Goal: Navigation & Orientation: Find specific page/section

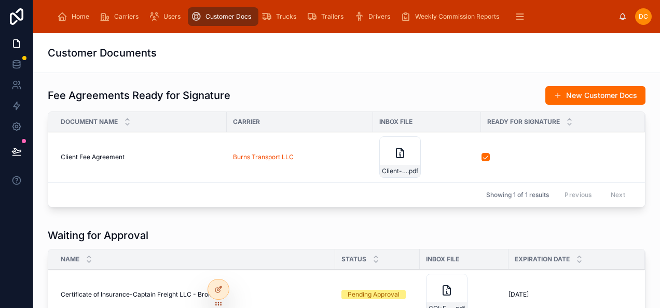
scroll to position [403, 0]
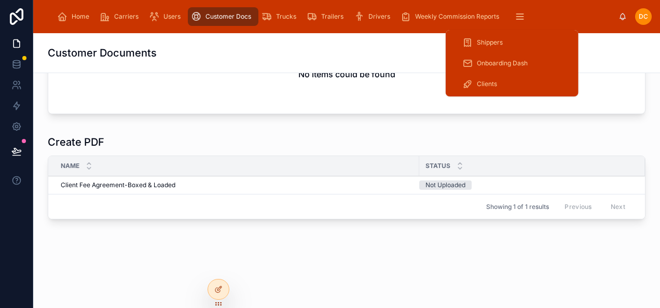
click at [512, 22] on button "scrollable content" at bounding box center [520, 16] width 23 height 19
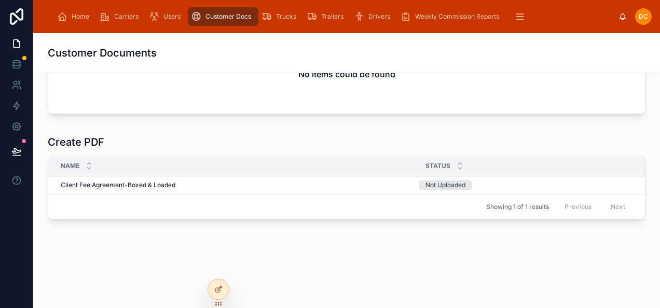
click at [571, 23] on div "Home Carriers Users Customer Docs Trucks Trailers Drivers Weekly Commission Rep…" at bounding box center [334, 16] width 569 height 23
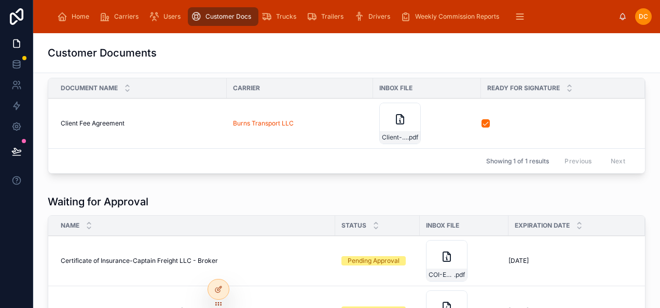
scroll to position [0, 0]
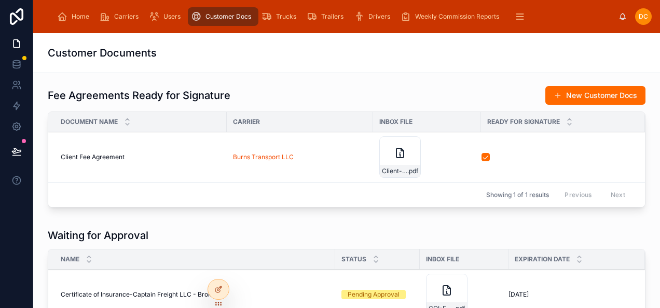
click at [67, 13] on icon "scrollable content" at bounding box center [62, 16] width 10 height 10
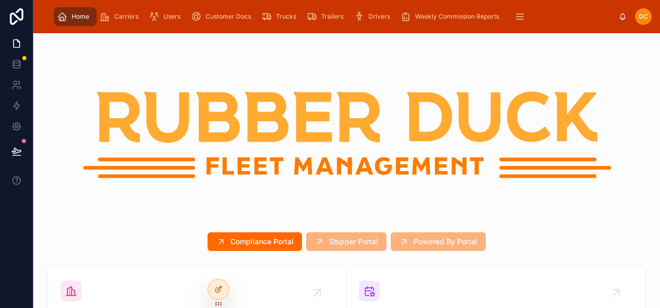
click at [121, 17] on span "Carriers" at bounding box center [126, 16] width 24 height 8
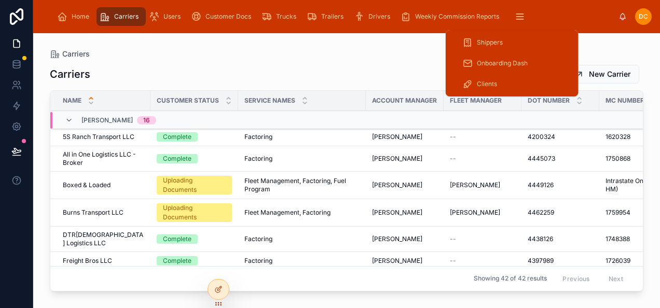
click at [483, 84] on span "Clients" at bounding box center [487, 84] width 20 height 8
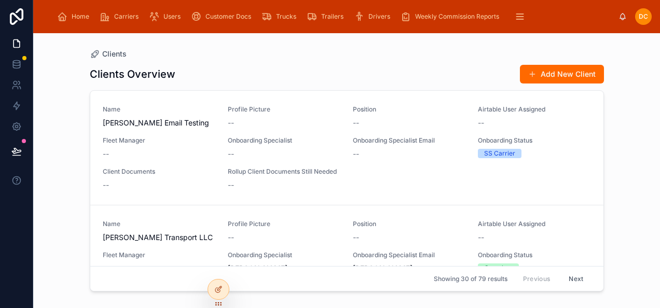
click at [118, 17] on span "Carriers" at bounding box center [126, 16] width 24 height 8
